Goal: Information Seeking & Learning: Learn about a topic

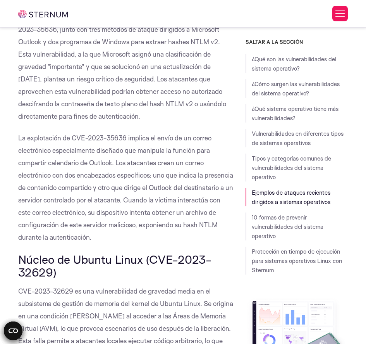
scroll to position [3266, 0]
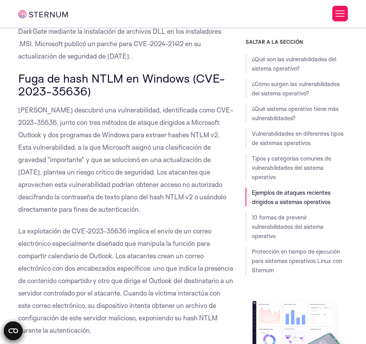
drag, startPoint x: 20, startPoint y: 84, endPoint x: 98, endPoint y: 93, distance: 78.3
click at [98, 93] on h3 "Fuga de hash NTLM en Windows (CVE-2023-35636)" at bounding box center [126, 85] width 216 height 26
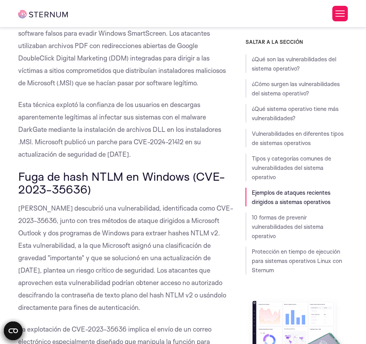
scroll to position [3126, 0]
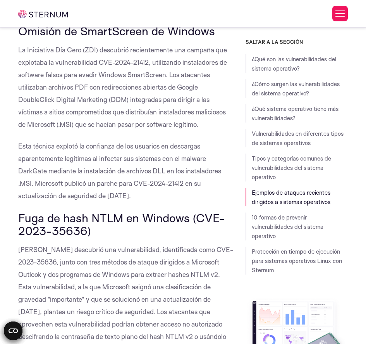
click at [153, 88] on font "La Iniciativa Día Cero (ZDI) descubrió recientemente una campaña que explotaba …" at bounding box center [122, 87] width 209 height 83
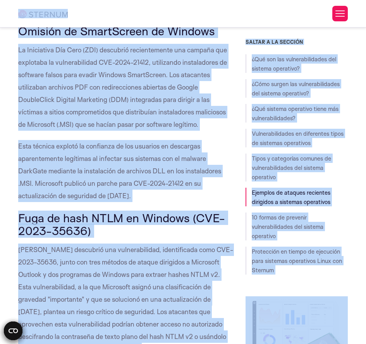
copy body "Loremi do sitametco Adipi Elitseddo Eiusmodtem inc utlabore Etdolorema al enima…"
click at [44, 243] on p "[PERSON_NAME] descubrió una vulnerabilidad, identificada como CVE-2023-35636, j…" at bounding box center [126, 299] width 216 height 112
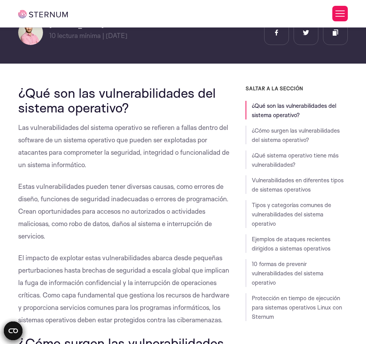
scroll to position [182, 0]
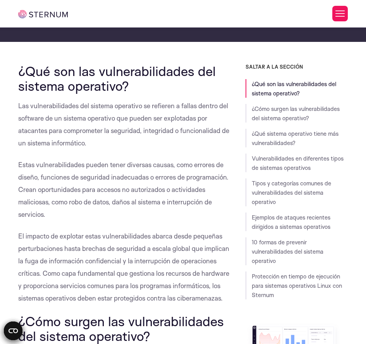
drag, startPoint x: 222, startPoint y: 109, endPoint x: 110, endPoint y: 144, distance: 116.9
click at [110, 144] on p "Las vulnerabilidades del sistema operativo se refieren a fallas dentro del soft…" at bounding box center [126, 125] width 216 height 50
copy font "del software de un sistema operativo que pueden ser explotadas por atacantes pa…"
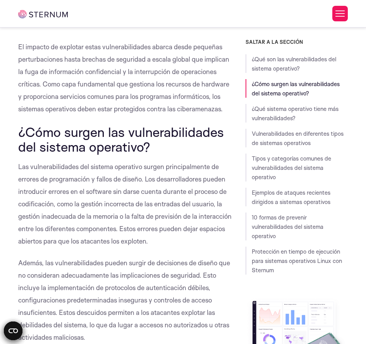
scroll to position [375, 0]
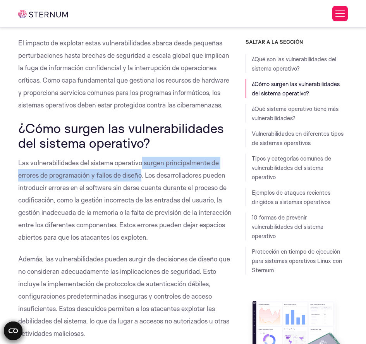
drag, startPoint x: 143, startPoint y: 162, endPoint x: 142, endPoint y: 173, distance: 11.2
click at [142, 173] on font "Las vulnerabilidades del sistema operativo surgen principalmente de errores de …" at bounding box center [124, 199] width 213 height 83
copy font "surgen principalmente de errores de programación y fallos de diseño"
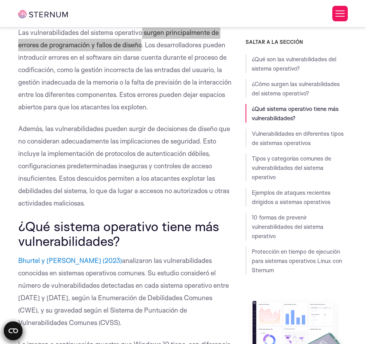
scroll to position [511, 0]
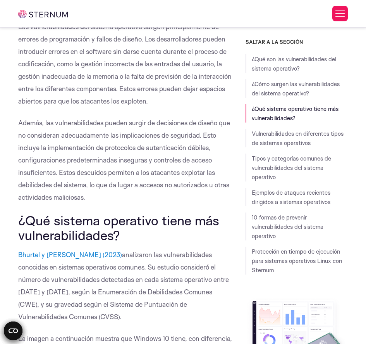
click at [20, 123] on font "Además, las vulnerabilidades pueden surgir de decisiones de diseño que no consi…" at bounding box center [124, 160] width 212 height 83
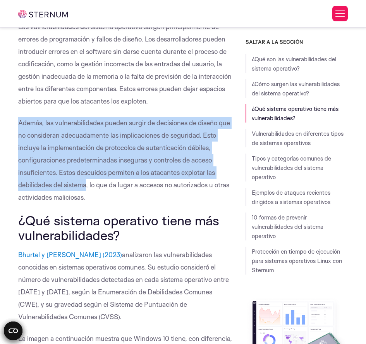
drag, startPoint x: 20, startPoint y: 123, endPoint x: 76, endPoint y: 186, distance: 83.7
click at [76, 186] on font "Además, las vulnerabilidades pueden surgir de decisiones de diseño que no consi…" at bounding box center [124, 160] width 212 height 83
click at [83, 123] on font "Además, las vulnerabilidades pueden surgir de decisiones de diseño que no consi…" at bounding box center [124, 160] width 212 height 83
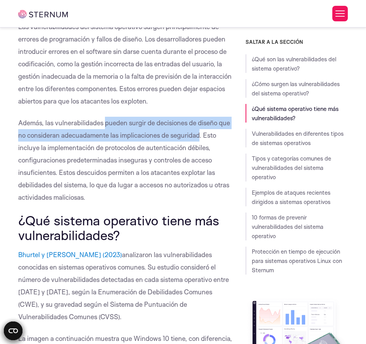
drag, startPoint x: 105, startPoint y: 122, endPoint x: 201, endPoint y: 137, distance: 97.2
click at [201, 137] on font "Además, las vulnerabilidades pueden surgir de decisiones de diseño que no consi…" at bounding box center [124, 160] width 212 height 83
copy font "pueden surgir de decisiones de diseño que no consideran adecuadamente las impli…"
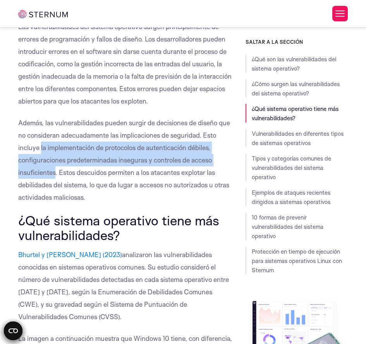
drag, startPoint x: 41, startPoint y: 147, endPoint x: 55, endPoint y: 169, distance: 26.9
click at [55, 169] on font "Además, las vulnerabilidades pueden surgir de decisiones de diseño que no consi…" at bounding box center [124, 160] width 212 height 83
copy font "la implementación de protocolos de autenticación débiles, configuraciones prede…"
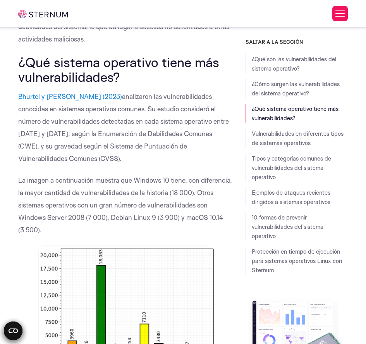
scroll to position [663, 0]
